Goal: Information Seeking & Learning: Learn about a topic

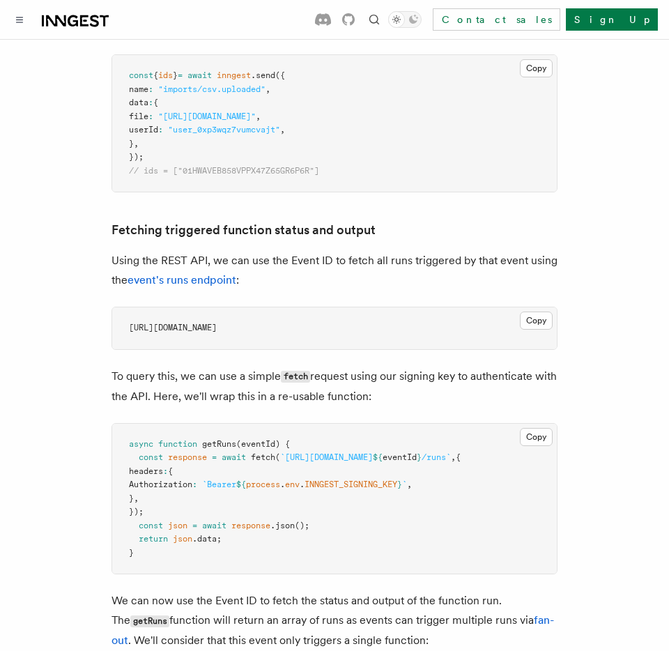
scroll to position [812, 0]
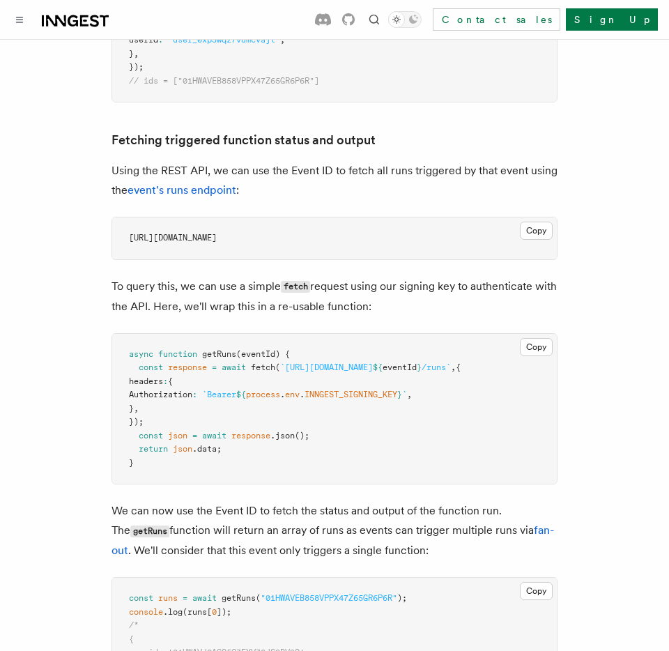
click at [252, 411] on pre "async function getRuns (eventId) { const response = await fetch ( `https://api.…" at bounding box center [334, 409] width 445 height 151
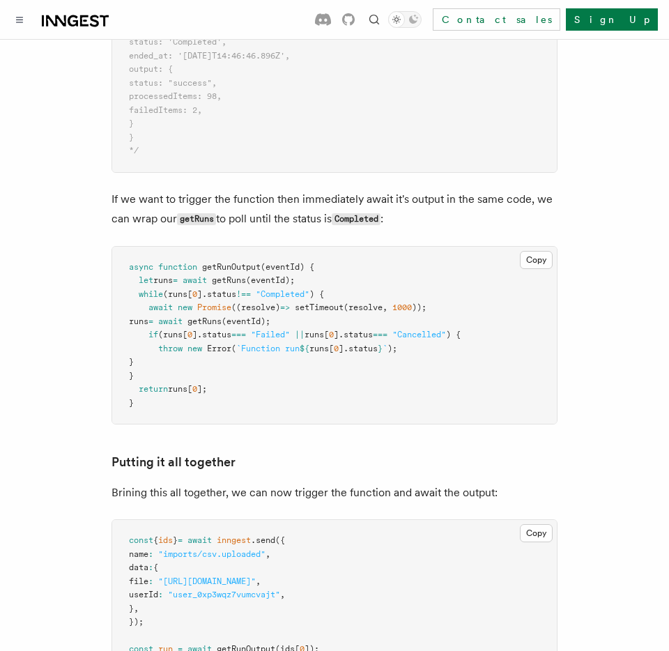
scroll to position [1914, 0]
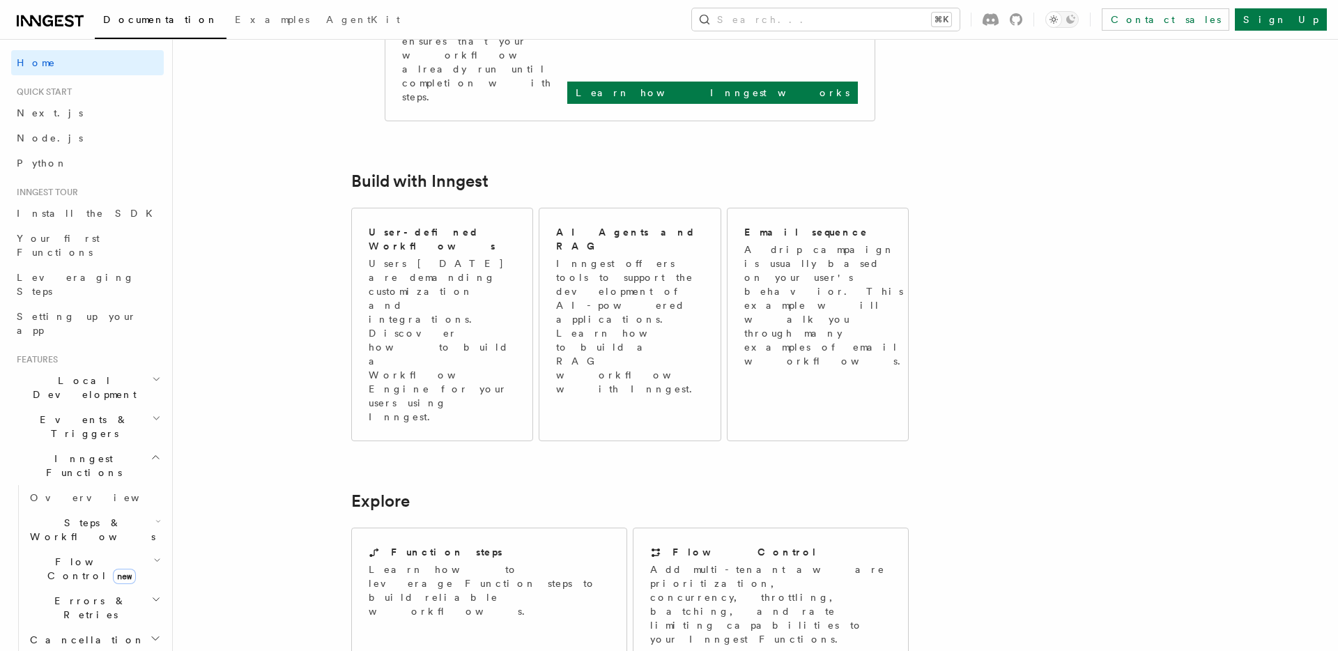
scroll to position [464, 0]
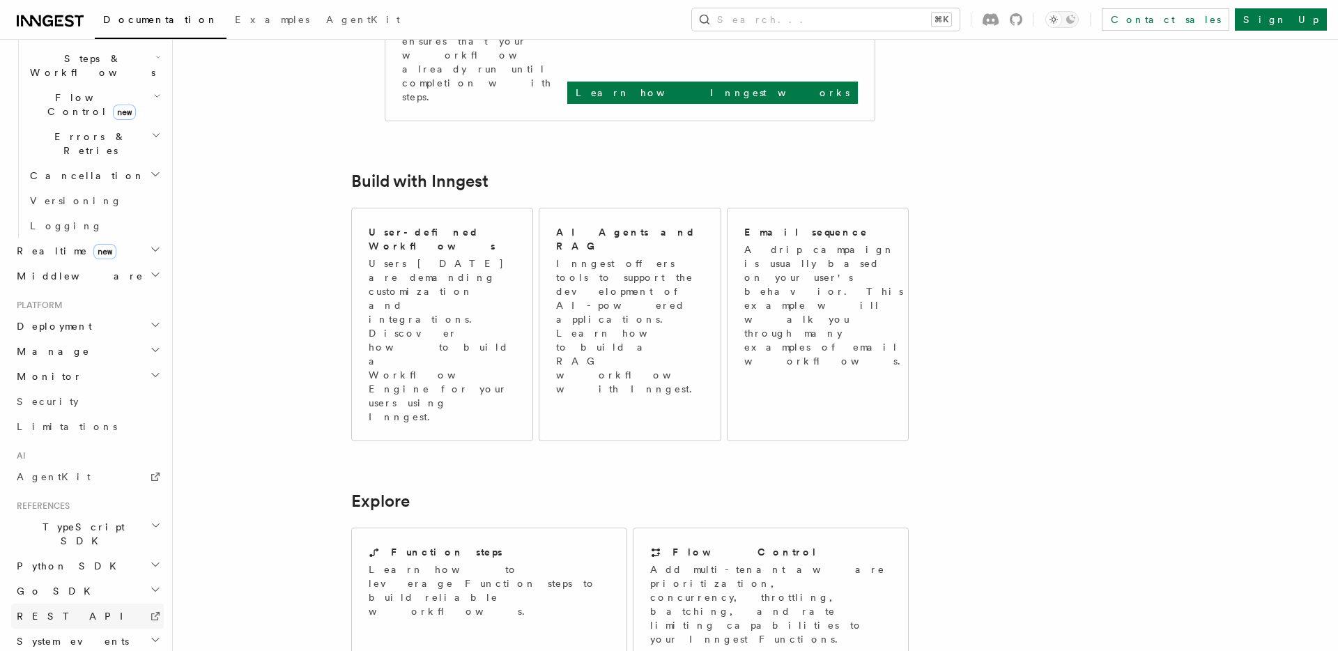
click at [126, 604] on link "REST API" at bounding box center [87, 616] width 153 height 25
